Goal: Share content: Share content

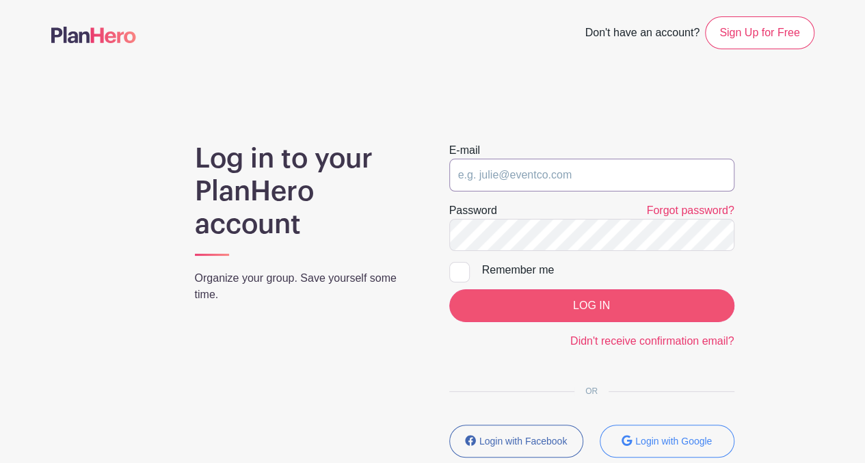
type input "volunteer@libertyastoria.org"
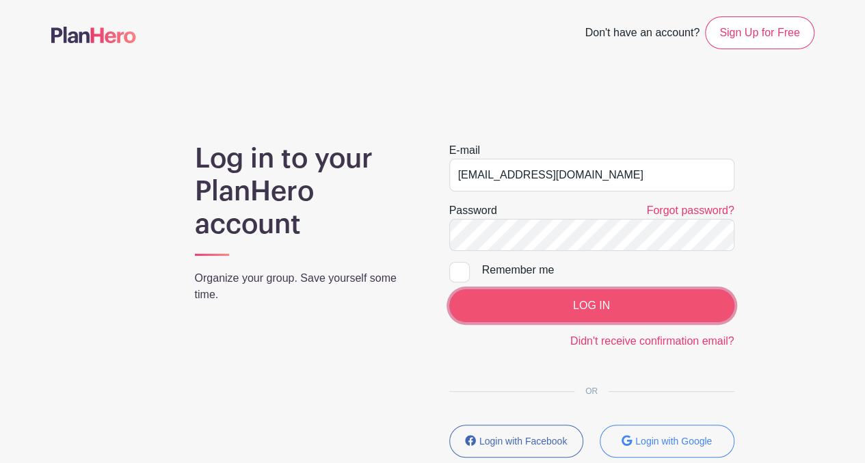
click at [600, 297] on input "LOG IN" at bounding box center [591, 305] width 285 height 33
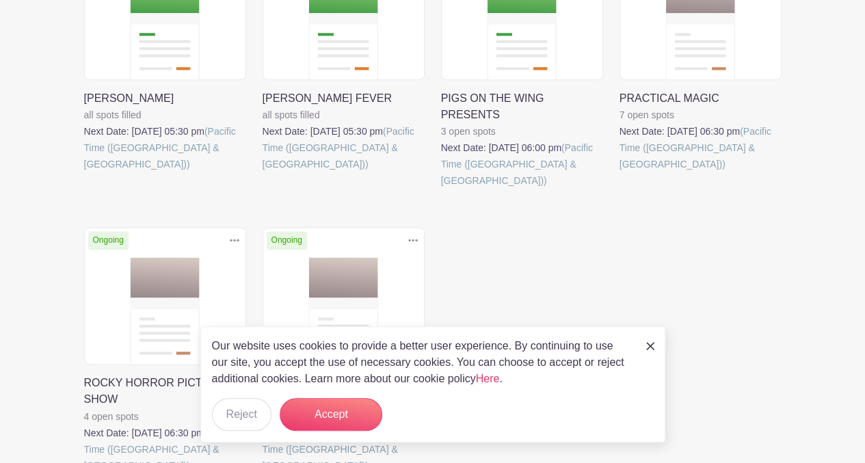
scroll to position [930, 0]
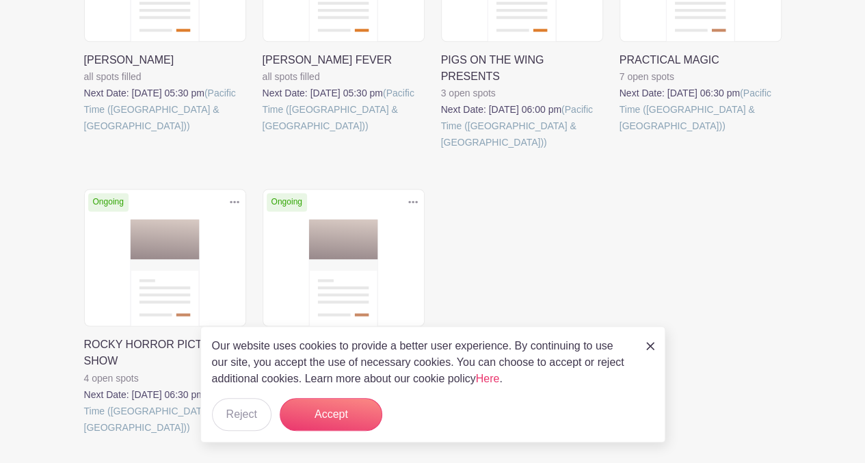
click at [263, 435] on link at bounding box center [263, 435] width 0 height 0
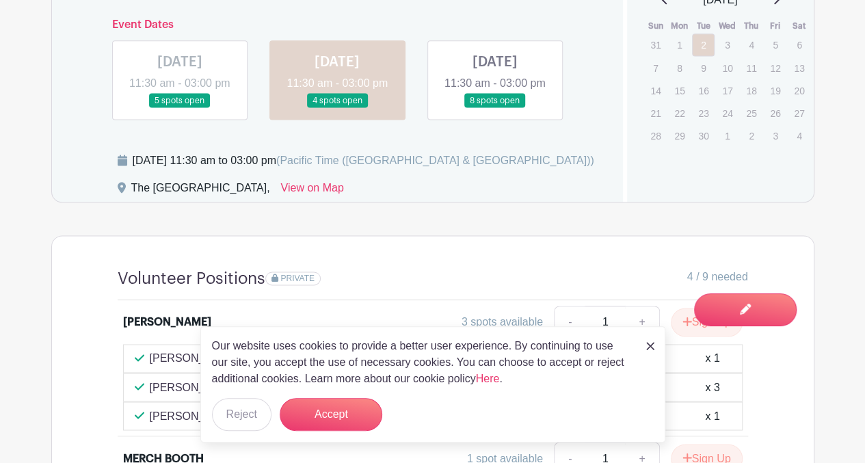
scroll to position [929, 0]
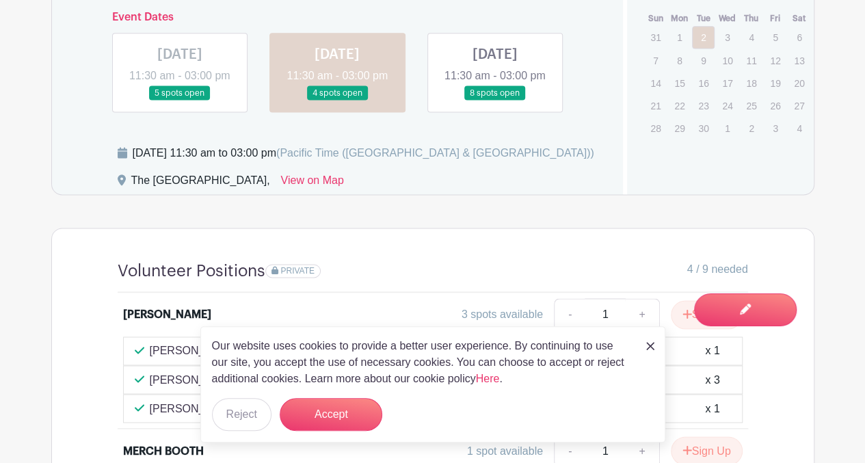
click at [495, 101] on link at bounding box center [495, 101] width 0 height 0
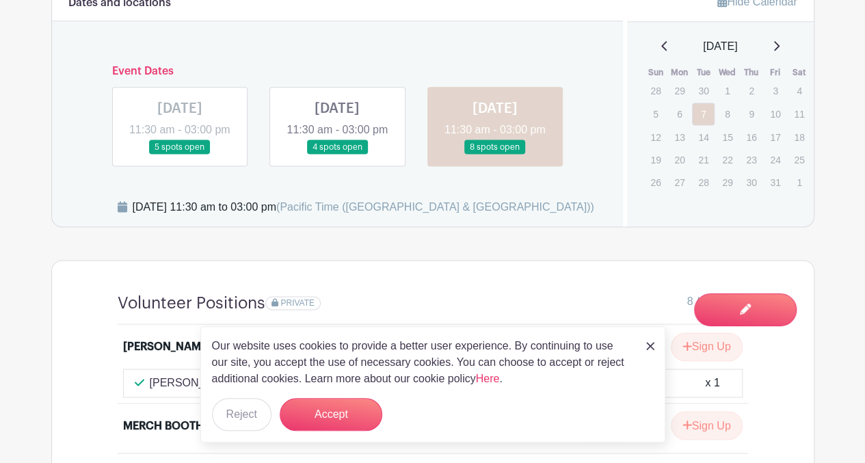
scroll to position [874, 0]
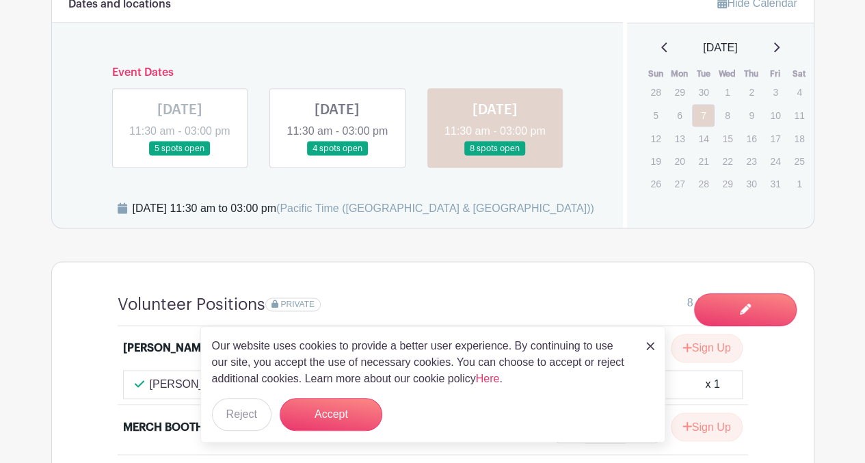
click at [337, 156] on link at bounding box center [337, 156] width 0 height 0
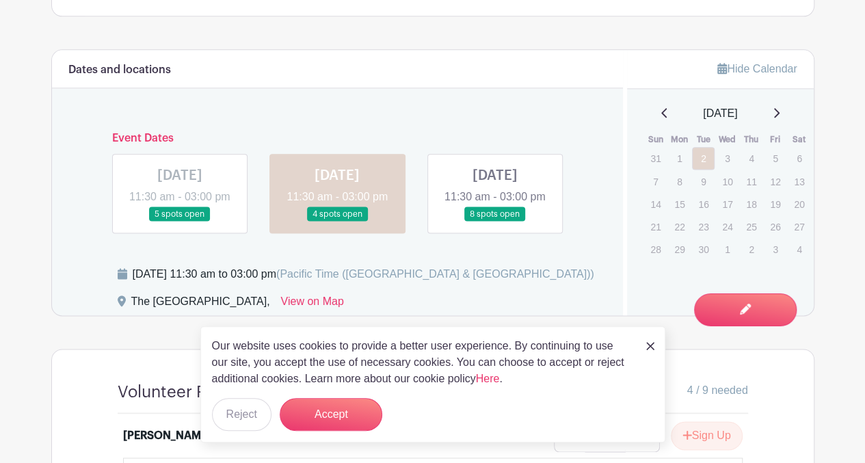
scroll to position [804, 0]
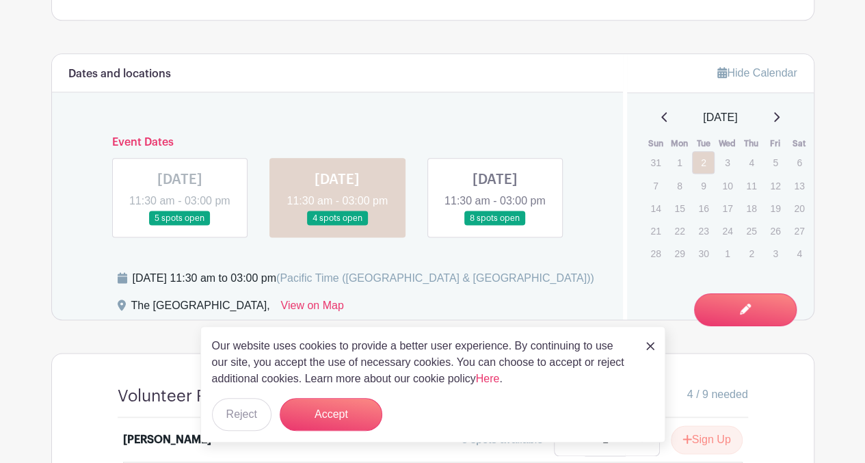
click at [652, 345] on img at bounding box center [650, 346] width 8 height 8
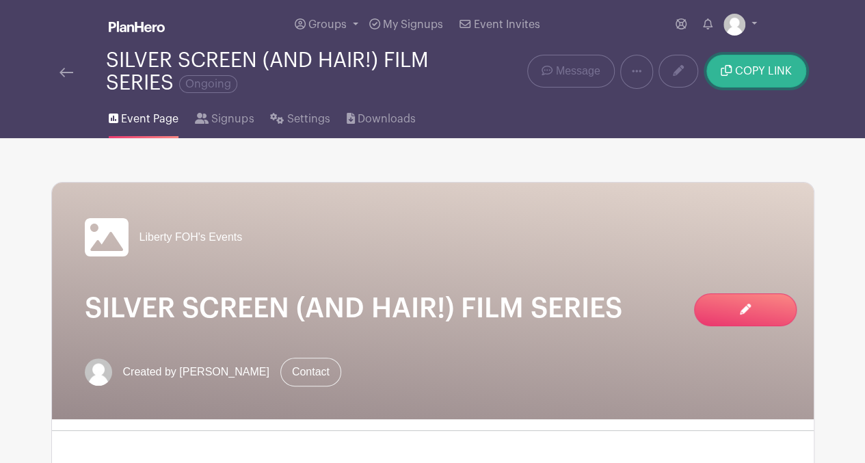
click at [749, 66] on span "COPY LINK" at bounding box center [763, 71] width 57 height 11
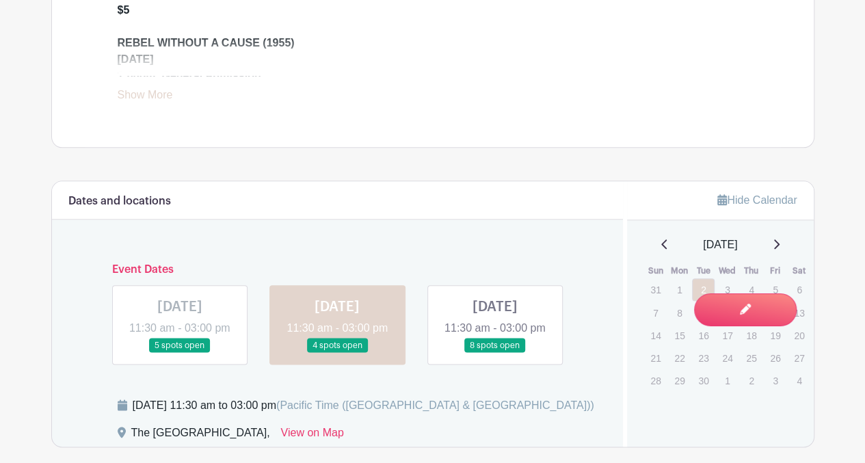
scroll to position [694, 0]
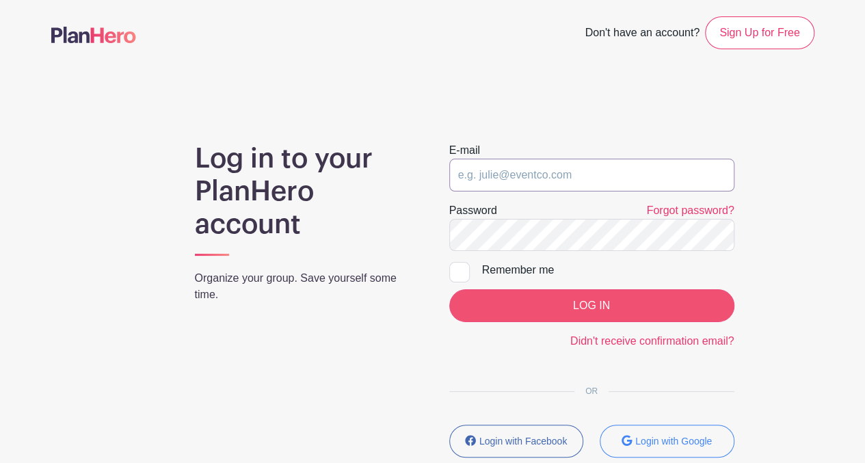
type input "volunteer@libertyastoria.org"
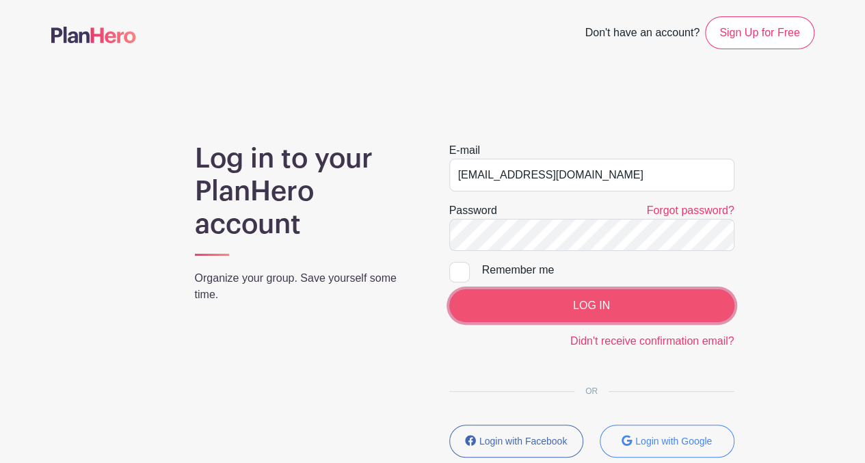
click at [542, 298] on input "LOG IN" at bounding box center [591, 305] width 285 height 33
